Goal: Transaction & Acquisition: Obtain resource

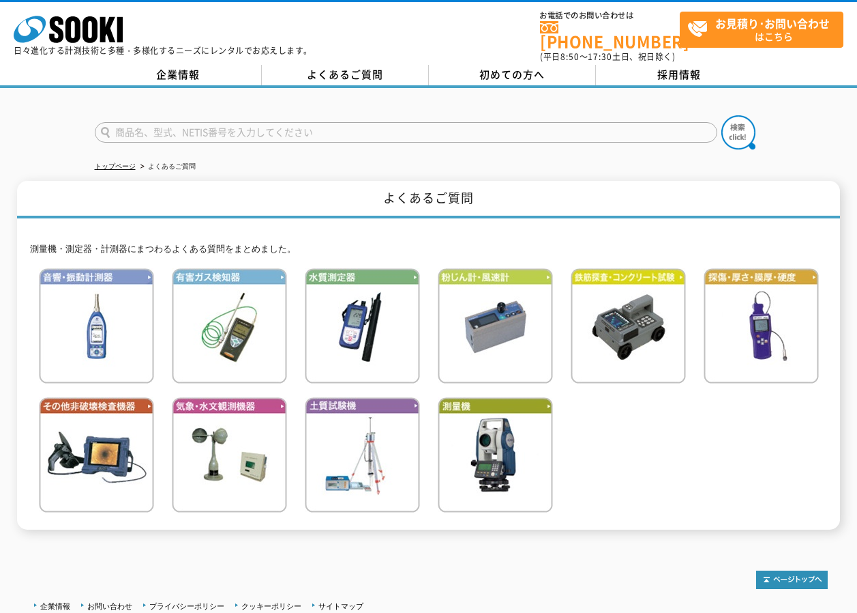
click at [482, 132] on form at bounding box center [429, 134] width 669 height 38
click at [491, 126] on input "text" at bounding box center [406, 132] width 623 height 20
type input "600"
click at [736, 124] on img at bounding box center [739, 132] width 34 height 34
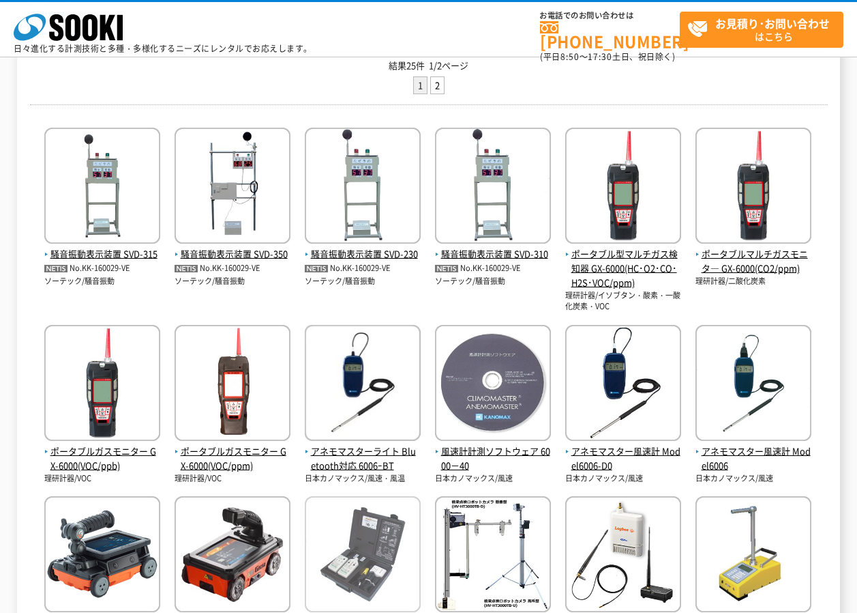
scroll to position [478, 0]
